Goal: Communication & Community: Connect with others

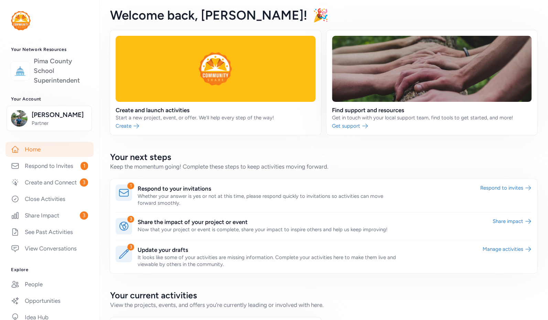
scroll to position [87, 0]
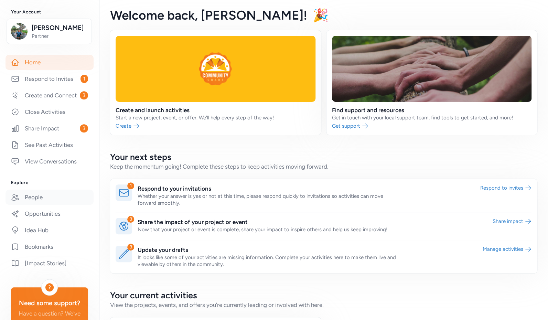
click at [40, 205] on link "People" at bounding box center [50, 197] width 88 height 15
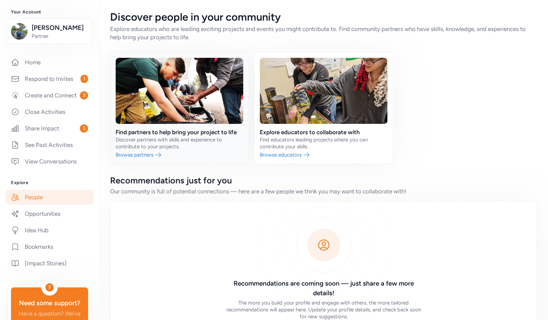
click at [134, 154] on link at bounding box center [179, 107] width 139 height 111
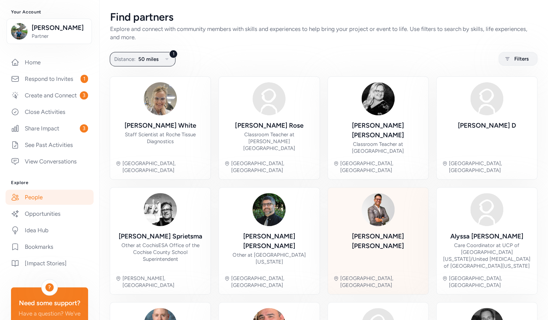
click at [374, 232] on div "Andres Ruiz" at bounding box center [377, 241] width 89 height 19
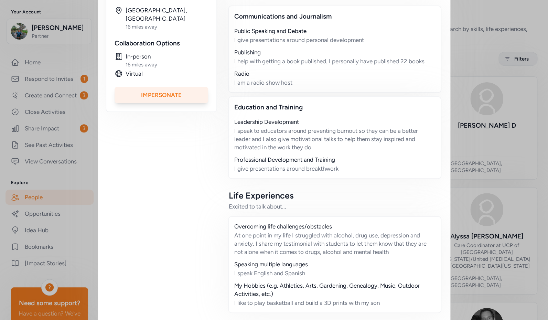
scroll to position [209, 0]
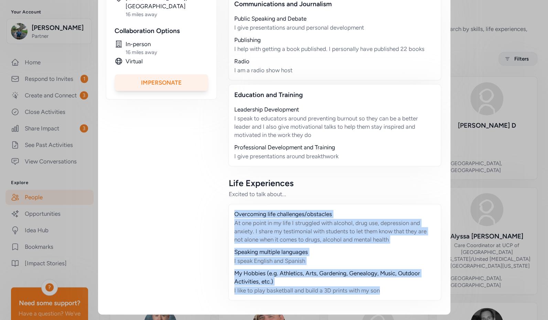
drag, startPoint x: 388, startPoint y: 291, endPoint x: 224, endPoint y: 216, distance: 179.8
click at [224, 216] on div "Bookmark person Andres Ruiz Tucson, AZ 16 miles away Collaboration Options In-p…" at bounding box center [274, 106] width 336 height 401
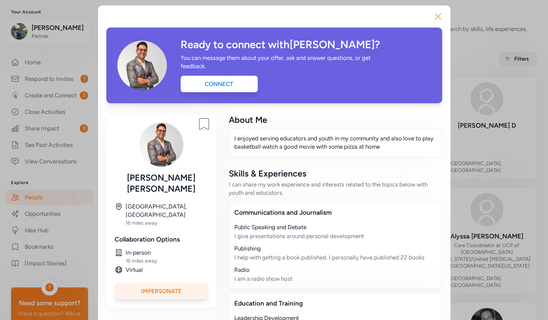
click at [436, 21] on icon "button" at bounding box center [438, 16] width 11 height 11
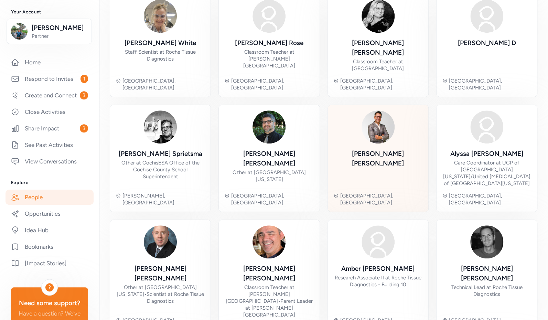
scroll to position [87, 0]
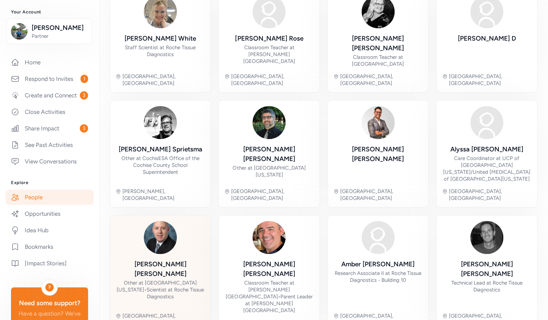
click at [166, 224] on div "Derek Reichel Other at University of Arizona • Scientist at Roche Tissue Diagno…" at bounding box center [160, 273] width 89 height 105
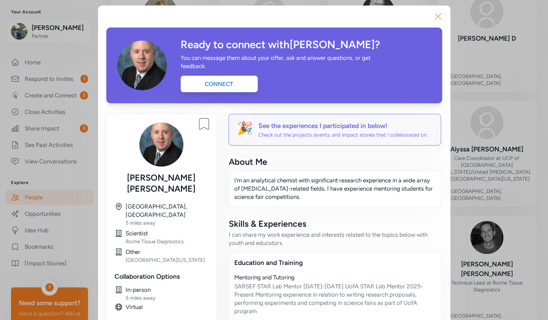
click at [437, 18] on icon "button" at bounding box center [438, 17] width 6 height 6
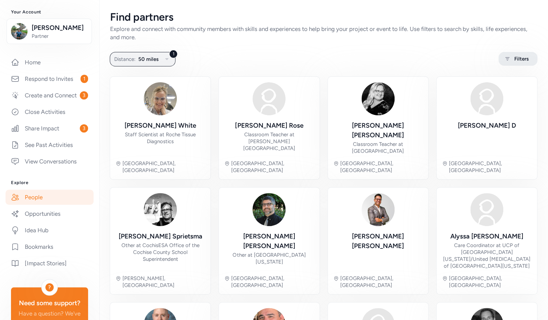
click at [503, 60] on icon at bounding box center [507, 59] width 9 height 8
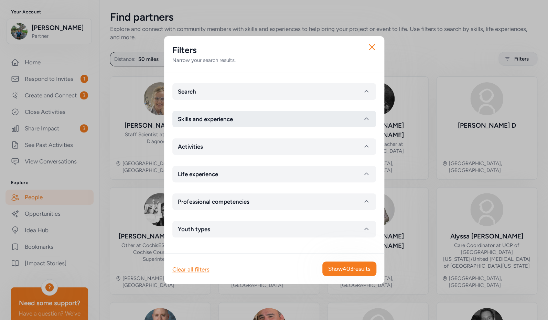
click at [265, 119] on button "Skills and experience" at bounding box center [274, 119] width 204 height 17
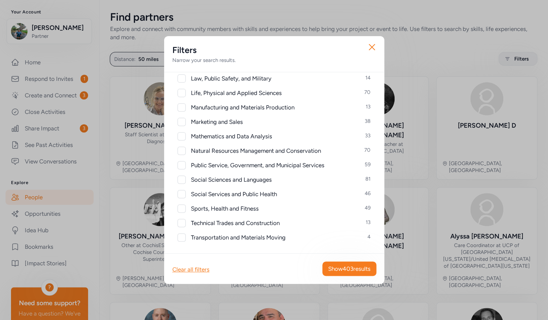
scroll to position [330, 0]
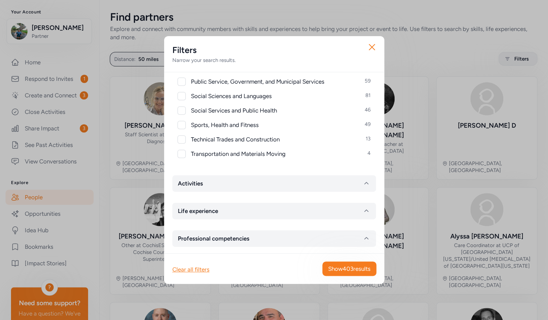
click at [261, 186] on button "Activities" at bounding box center [274, 183] width 204 height 17
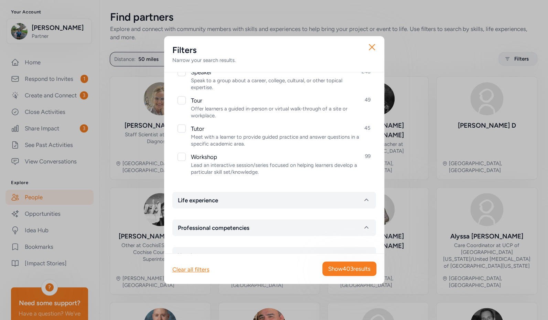
scroll to position [769, 0]
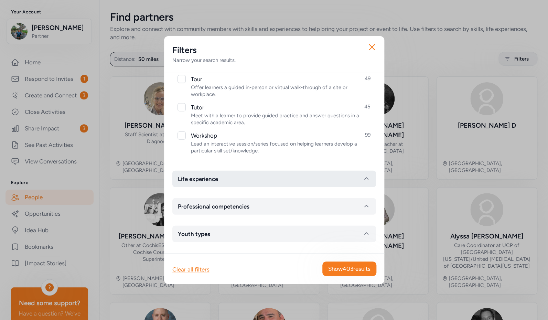
click at [256, 179] on button "Life experience" at bounding box center [274, 179] width 204 height 17
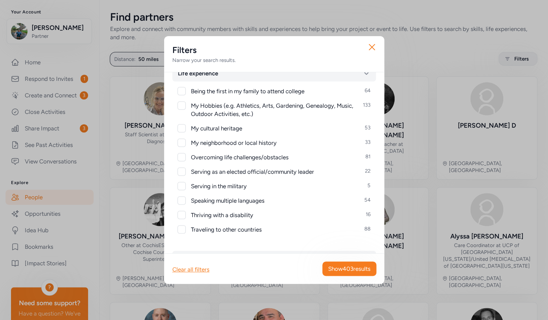
scroll to position [928, 0]
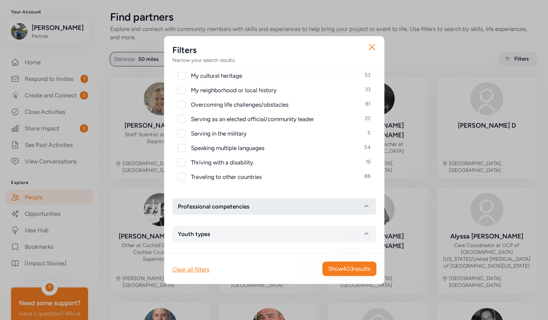
click at [255, 203] on button "Professional competencies" at bounding box center [274, 206] width 204 height 17
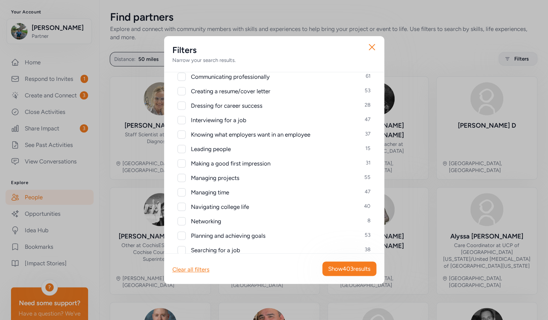
scroll to position [1199, 0]
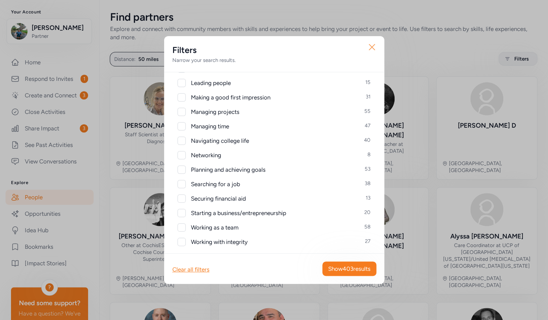
click at [374, 47] on icon "button" at bounding box center [371, 47] width 11 height 11
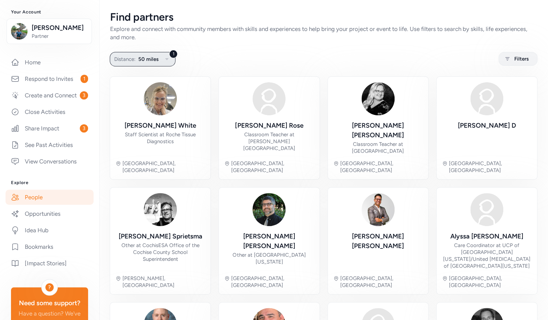
click at [145, 60] on span "50 miles" at bounding box center [148, 59] width 20 height 8
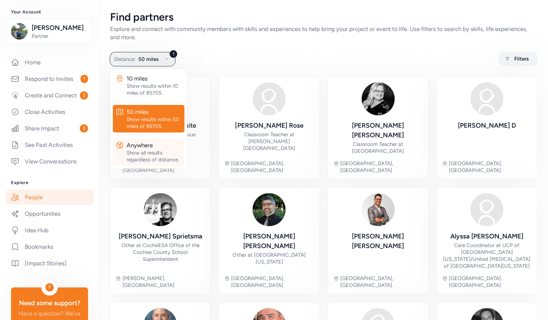
click at [149, 149] on div "Anywhere" at bounding box center [154, 145] width 55 height 8
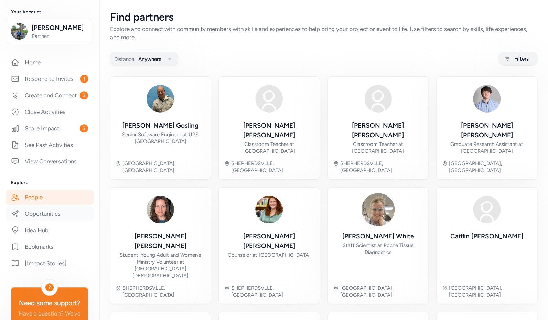
click at [43, 220] on link "Opportunities" at bounding box center [50, 213] width 88 height 15
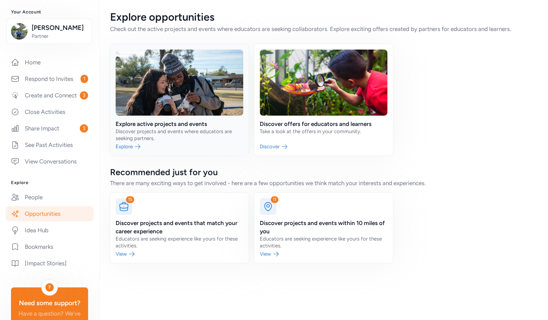
click at [139, 124] on link at bounding box center [179, 99] width 139 height 111
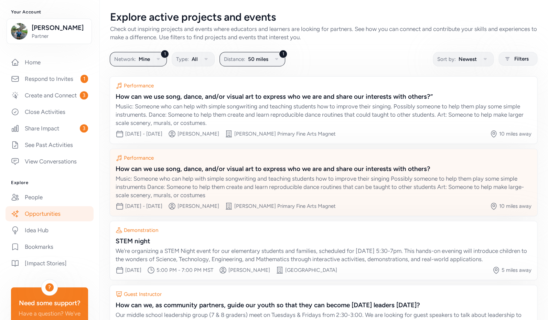
scroll to position [67, 0]
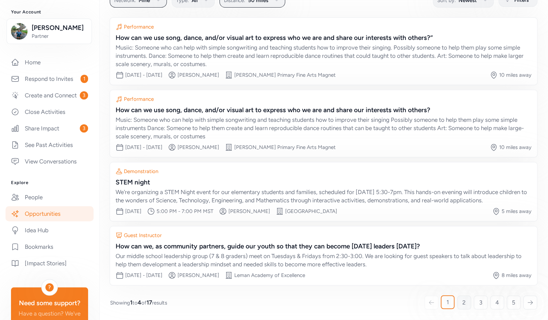
click at [462, 300] on span "2" at bounding box center [463, 302] width 3 height 8
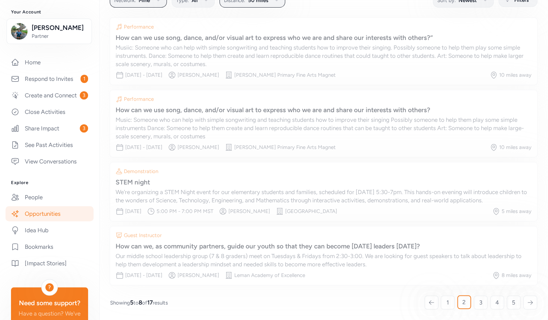
scroll to position [51, 0]
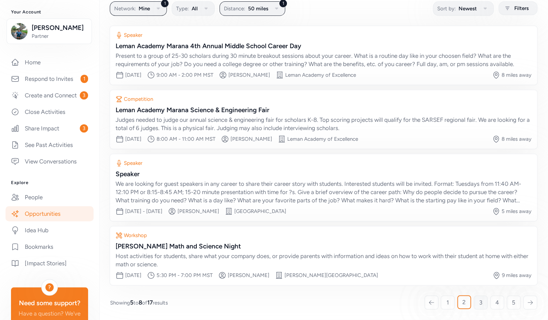
click at [479, 305] on span "3" at bounding box center [480, 302] width 3 height 8
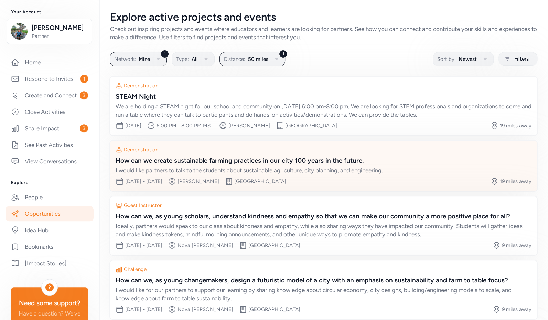
click at [238, 159] on div "How can we create sustainable farming practices in our city 100 years in the fu…" at bounding box center [324, 161] width 416 height 10
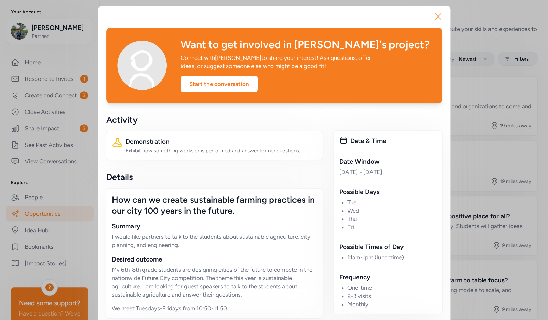
click at [436, 17] on icon "button" at bounding box center [438, 16] width 11 height 11
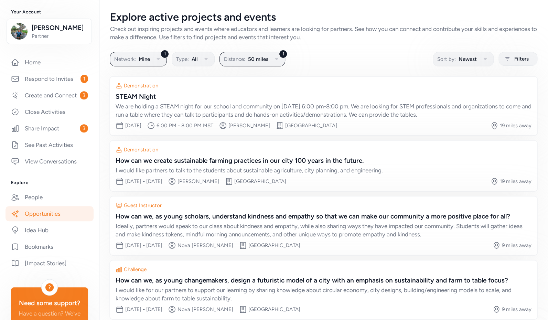
click at [64, 221] on link "Opportunities" at bounding box center [50, 213] width 88 height 15
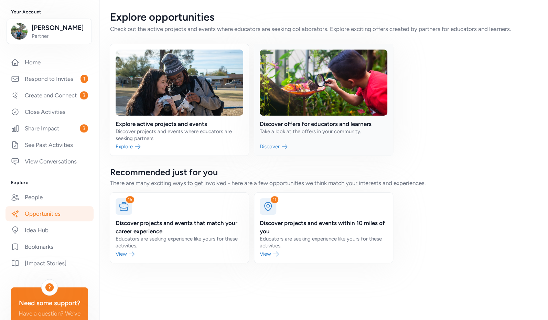
click at [305, 124] on link at bounding box center [323, 99] width 139 height 111
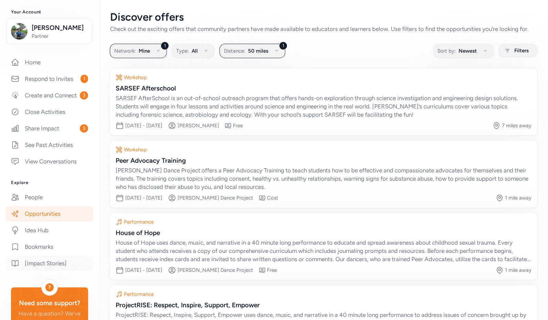
click at [52, 269] on link "[Impact Stories]" at bounding box center [50, 263] width 88 height 15
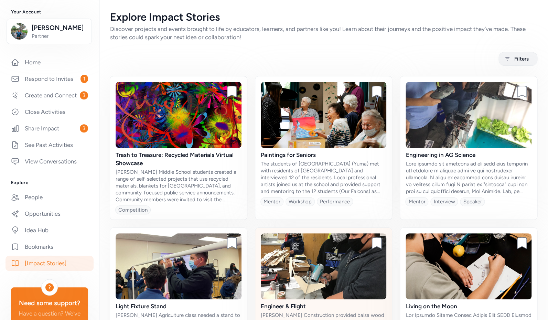
scroll to position [41, 0]
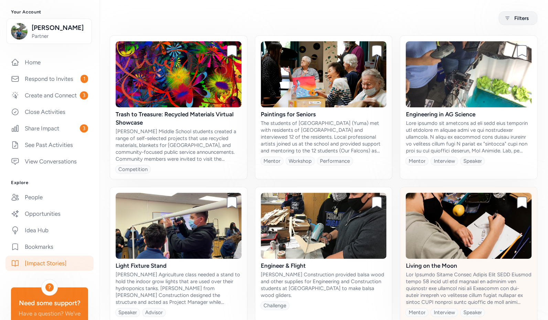
click at [440, 234] on img at bounding box center [469, 226] width 126 height 66
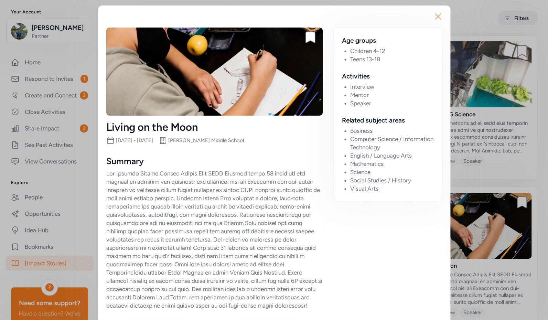
click at [438, 17] on icon "button" at bounding box center [438, 16] width 11 height 11
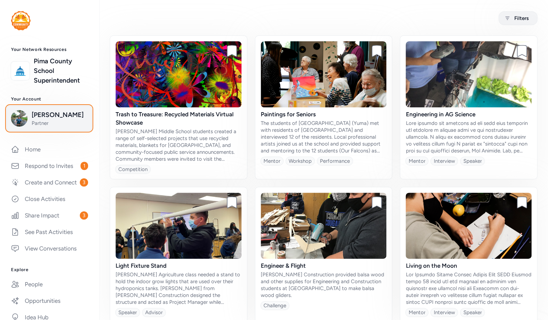
click at [56, 124] on span "Partner" at bounding box center [60, 123] width 56 height 7
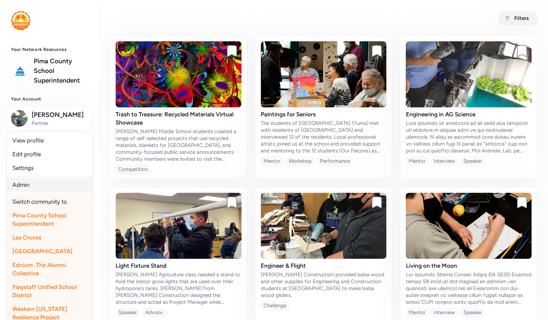
click at [35, 183] on link "Admin" at bounding box center [49, 185] width 85 height 14
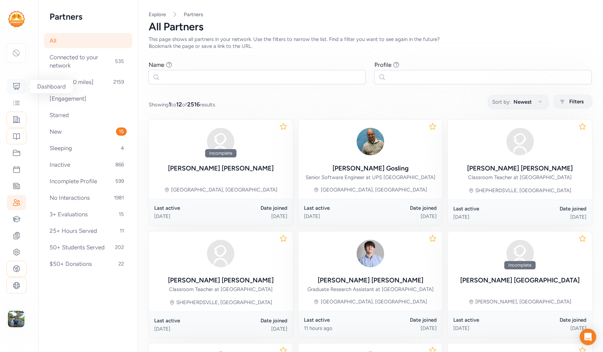
click at [18, 86] on icon at bounding box center [16, 86] width 8 height 8
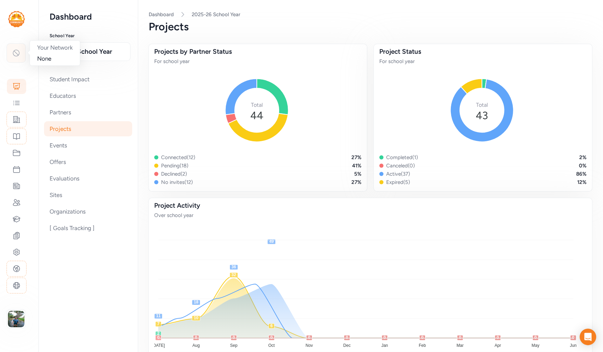
click at [15, 53] on icon at bounding box center [16, 53] width 8 height 8
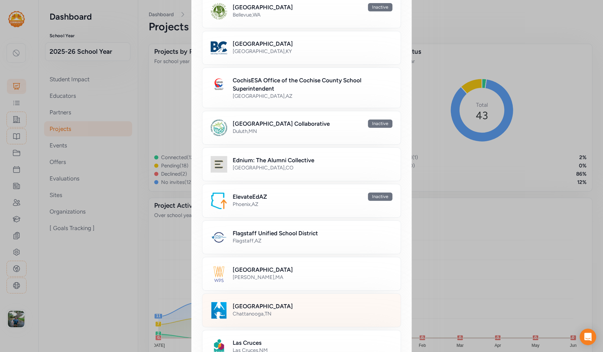
scroll to position [189, 0]
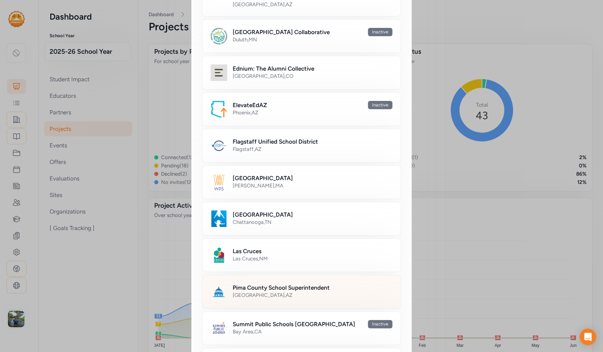
click at [243, 286] on h2 "Pima County School Superintendent" at bounding box center [281, 287] width 97 height 8
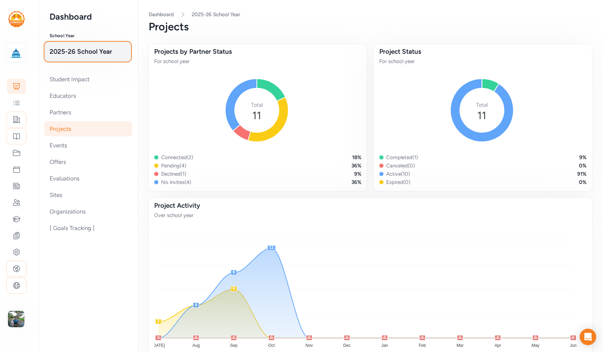
click at [97, 52] on span "2025-26 School Year" at bounding box center [88, 52] width 76 height 10
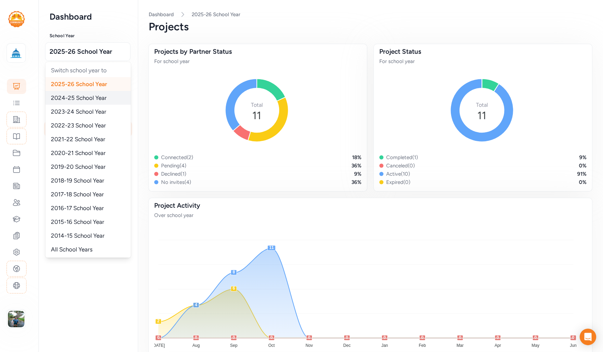
click at [92, 97] on span "2024-25 School Year" at bounding box center [79, 97] width 56 height 7
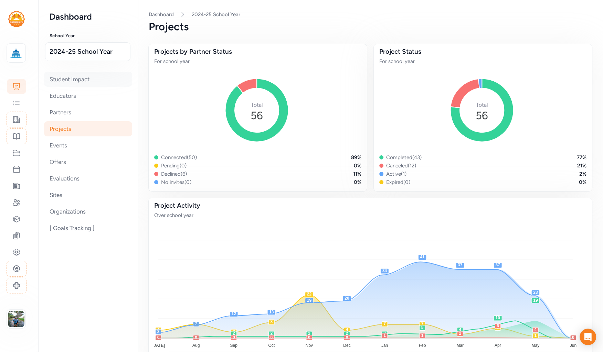
click at [82, 83] on div "Student Impact" at bounding box center [88, 79] width 88 height 15
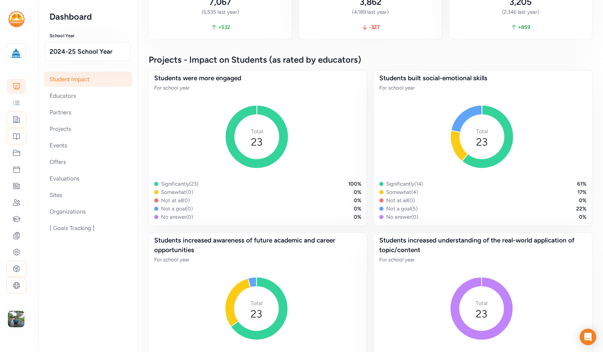
scroll to position [121, 0]
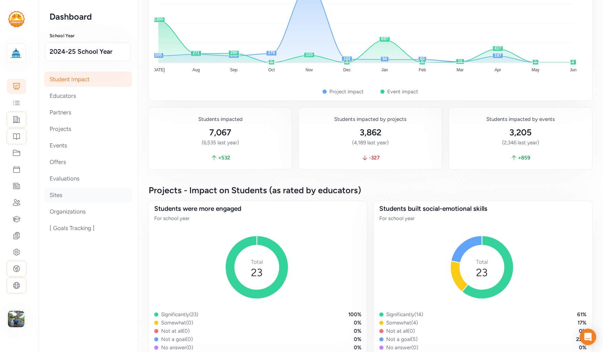
click at [62, 192] on div "Sites" at bounding box center [88, 194] width 88 height 15
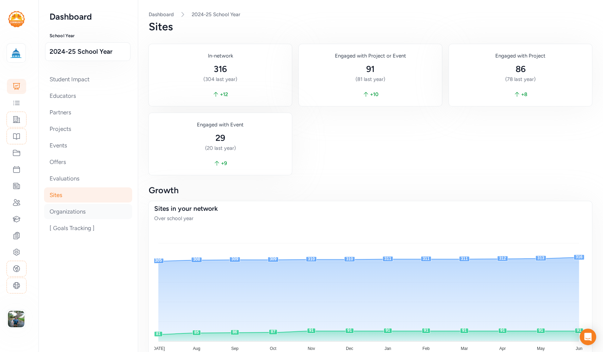
click at [78, 213] on div "Organizations" at bounding box center [88, 211] width 88 height 15
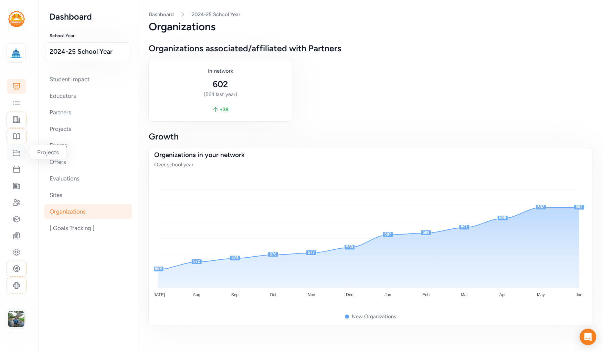
click at [14, 151] on icon at bounding box center [16, 153] width 8 height 8
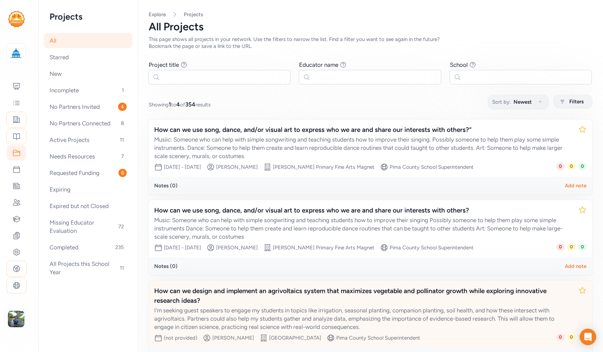
scroll to position [120, 0]
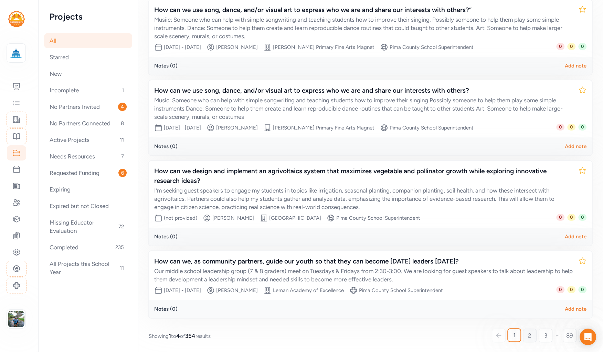
click at [528, 334] on span "2" at bounding box center [529, 335] width 3 height 8
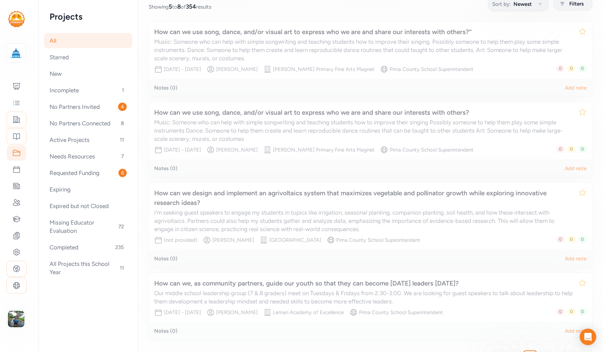
scroll to position [95, 0]
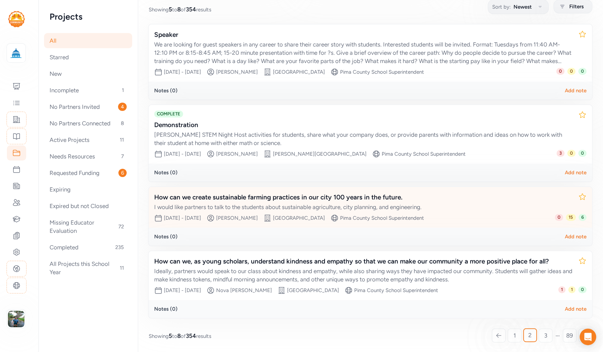
click at [279, 197] on div "How can we create sustainable farming practices in our city 100 years in the fu…" at bounding box center [363, 197] width 418 height 10
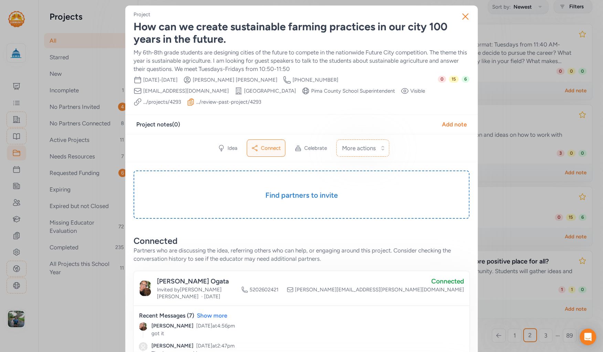
click at [465, 82] on div "0 15 6" at bounding box center [454, 91] width 32 height 30
drag, startPoint x: 465, startPoint y: 83, endPoint x: 460, endPoint y: 78, distance: 6.8
click at [460, 78] on div "0 15 6" at bounding box center [454, 91] width 32 height 30
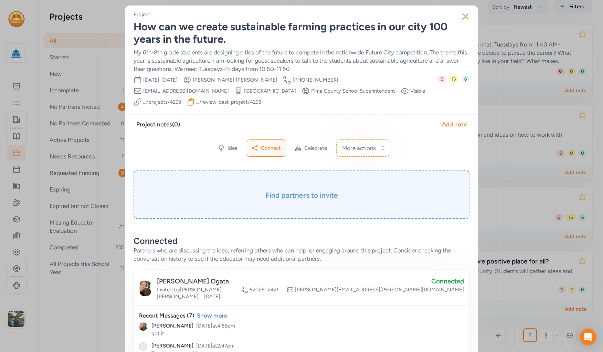
click at [302, 190] on h3 "Find partners to invite" at bounding box center [301, 195] width 301 height 10
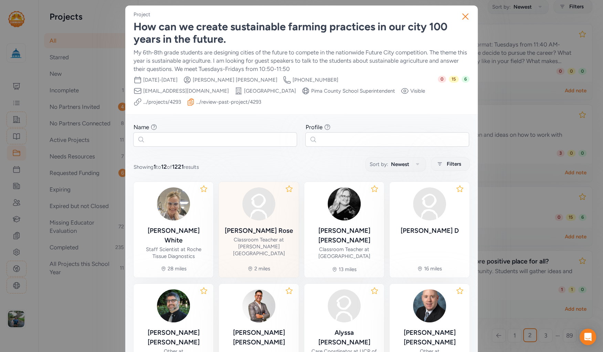
click at [256, 222] on div "[PERSON_NAME] Classroom Teacher at [PERSON_NAME][GEOGRAPHIC_DATA]" at bounding box center [258, 222] width 69 height 70
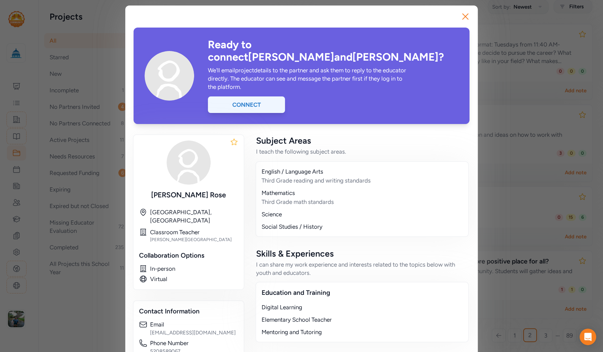
click at [256, 96] on div "Connect" at bounding box center [246, 104] width 77 height 17
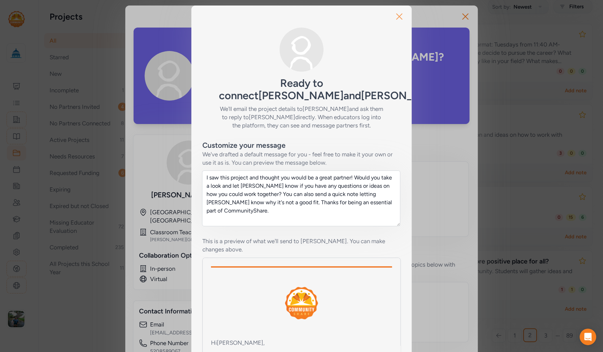
click at [398, 14] on icon "button" at bounding box center [399, 16] width 11 height 11
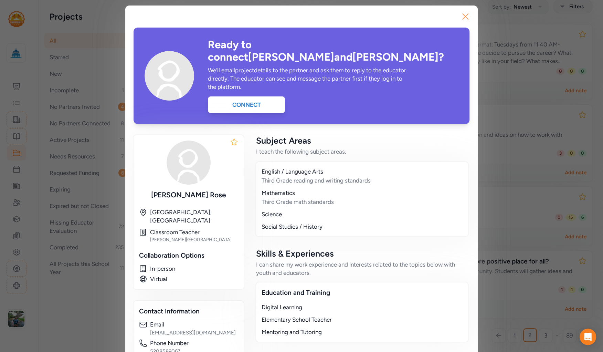
click at [461, 16] on icon "button" at bounding box center [465, 16] width 11 height 11
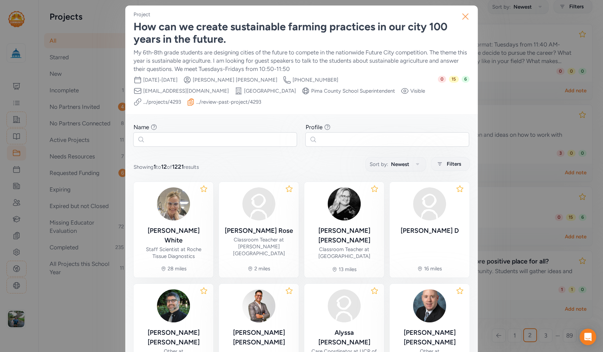
click at [461, 16] on icon "button" at bounding box center [465, 16] width 11 height 11
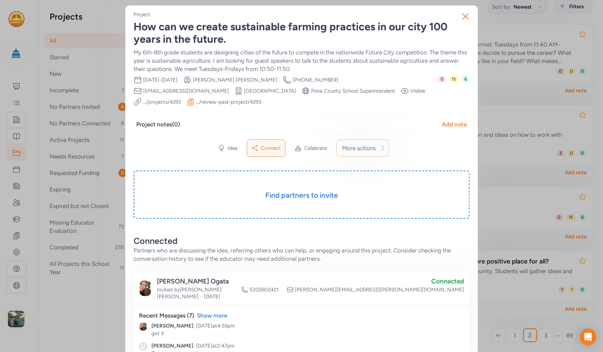
click at [359, 149] on span "More actions" at bounding box center [359, 148] width 34 height 8
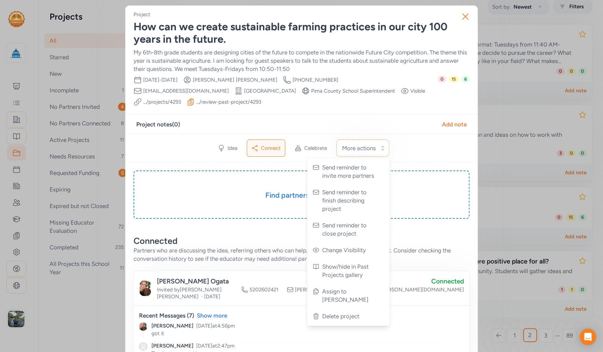
click at [380, 103] on div "Date Range [DATE] - [DATE] Creator [PERSON_NAME] Creator Phone Number [PHONE_NU…" at bounding box center [286, 91] width 304 height 30
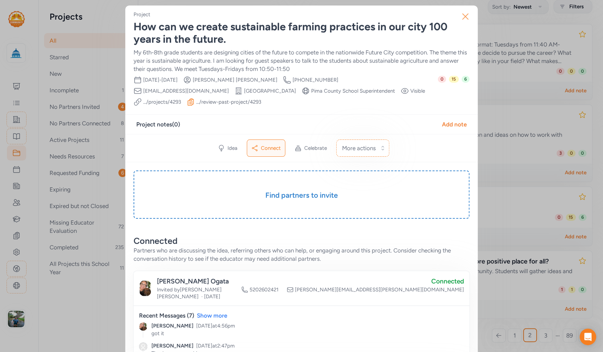
click at [460, 16] on icon "button" at bounding box center [465, 16] width 11 height 11
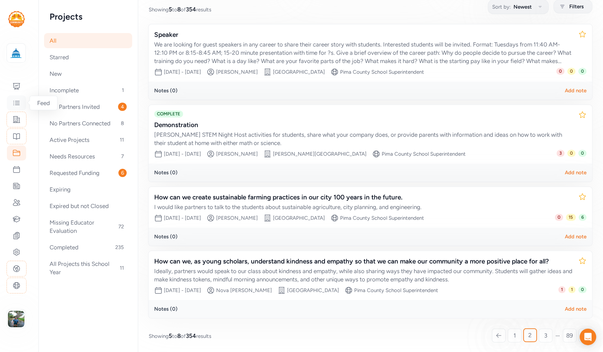
click at [15, 104] on icon at bounding box center [16, 103] width 8 height 8
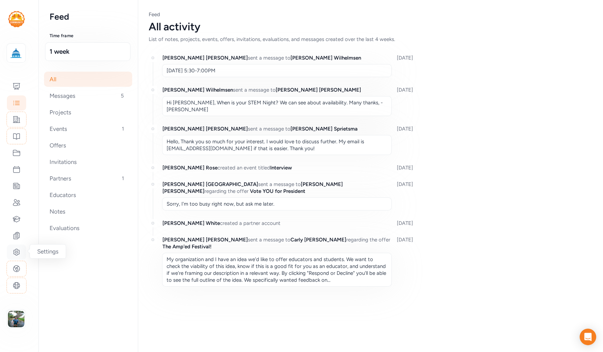
click at [20, 251] on icon at bounding box center [16, 252] width 8 height 8
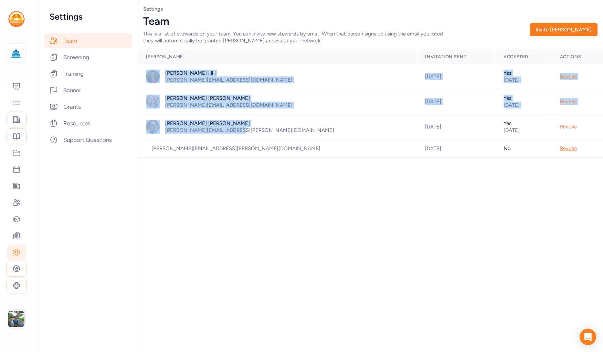
drag, startPoint x: 253, startPoint y: 134, endPoint x: 156, endPoint y: 72, distance: 115.5
click at [156, 72] on tbody "[PERSON_NAME] [PERSON_NAME][EMAIL_ADDRESS][DOMAIN_NAME] [DATE] Yes [DATE] Revok…" at bounding box center [370, 111] width 465 height 94
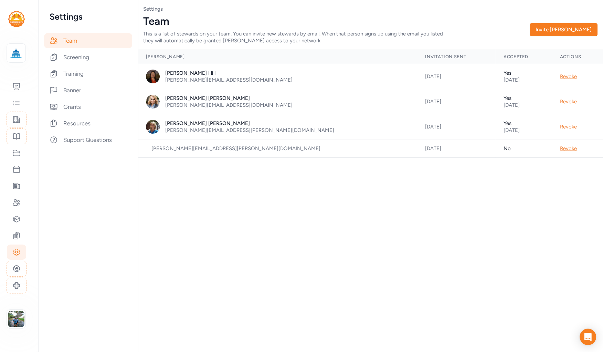
click at [205, 171] on div "Page Team Settings Team This is a list of stewards on your team. You can invite…" at bounding box center [370, 176] width 465 height 352
